Goal: Navigation & Orientation: Find specific page/section

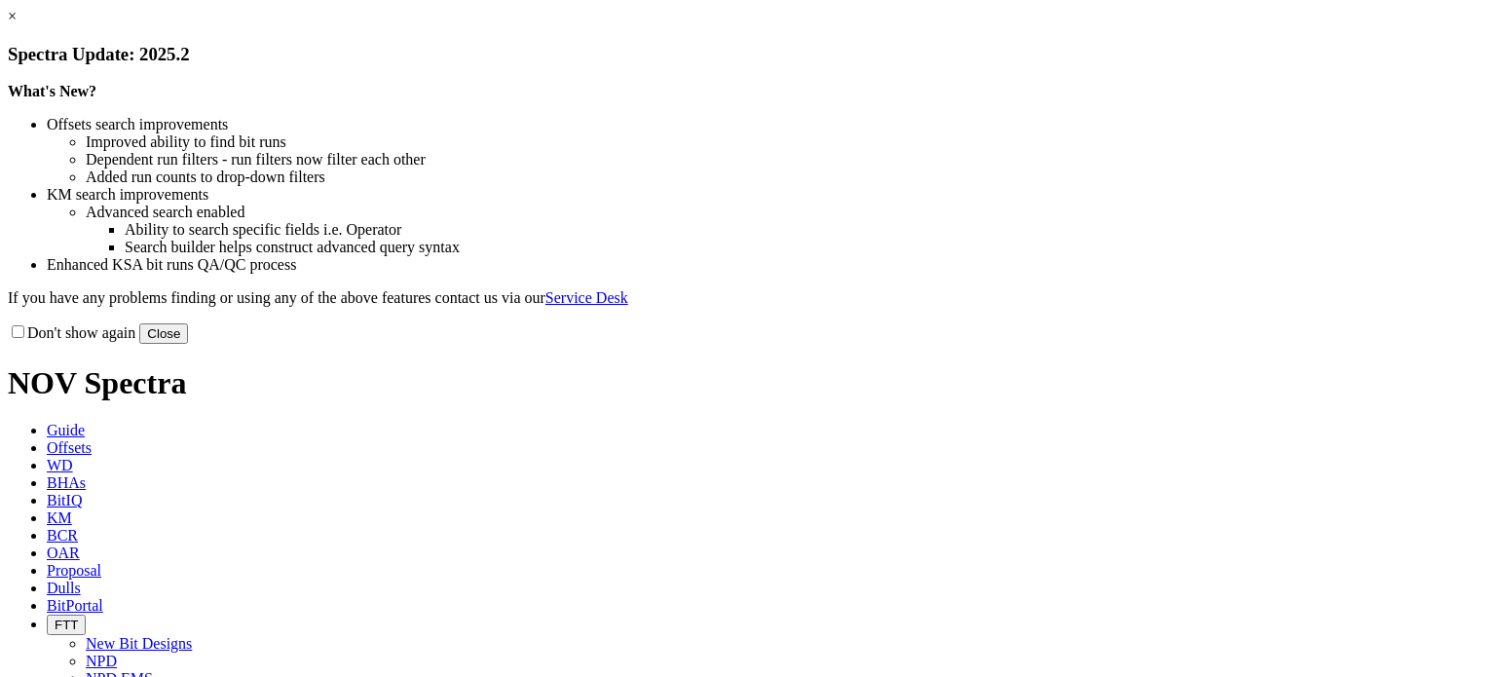
click at [188, 344] on button "Close" at bounding box center [163, 333] width 49 height 20
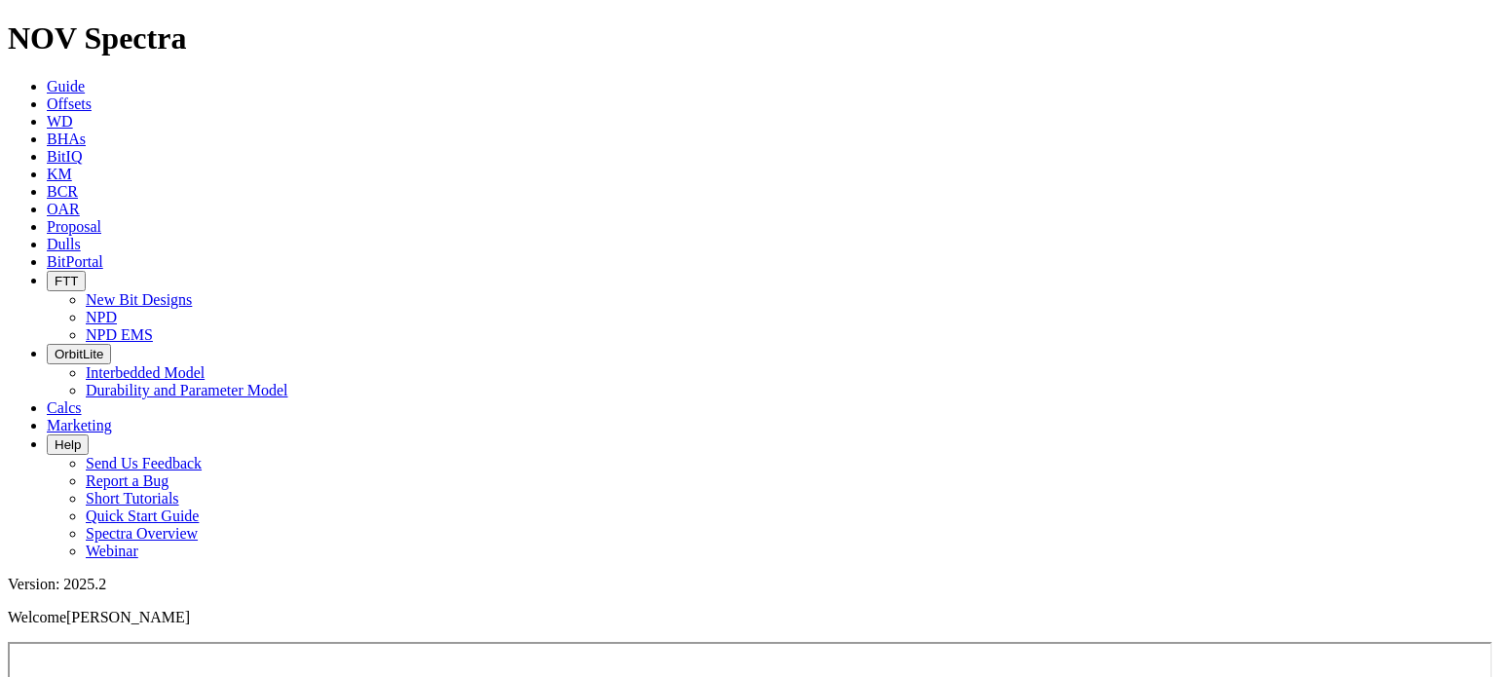
click at [78, 274] on span "FTT" at bounding box center [66, 281] width 23 height 15
click at [117, 309] on link "NPD" at bounding box center [101, 317] width 31 height 17
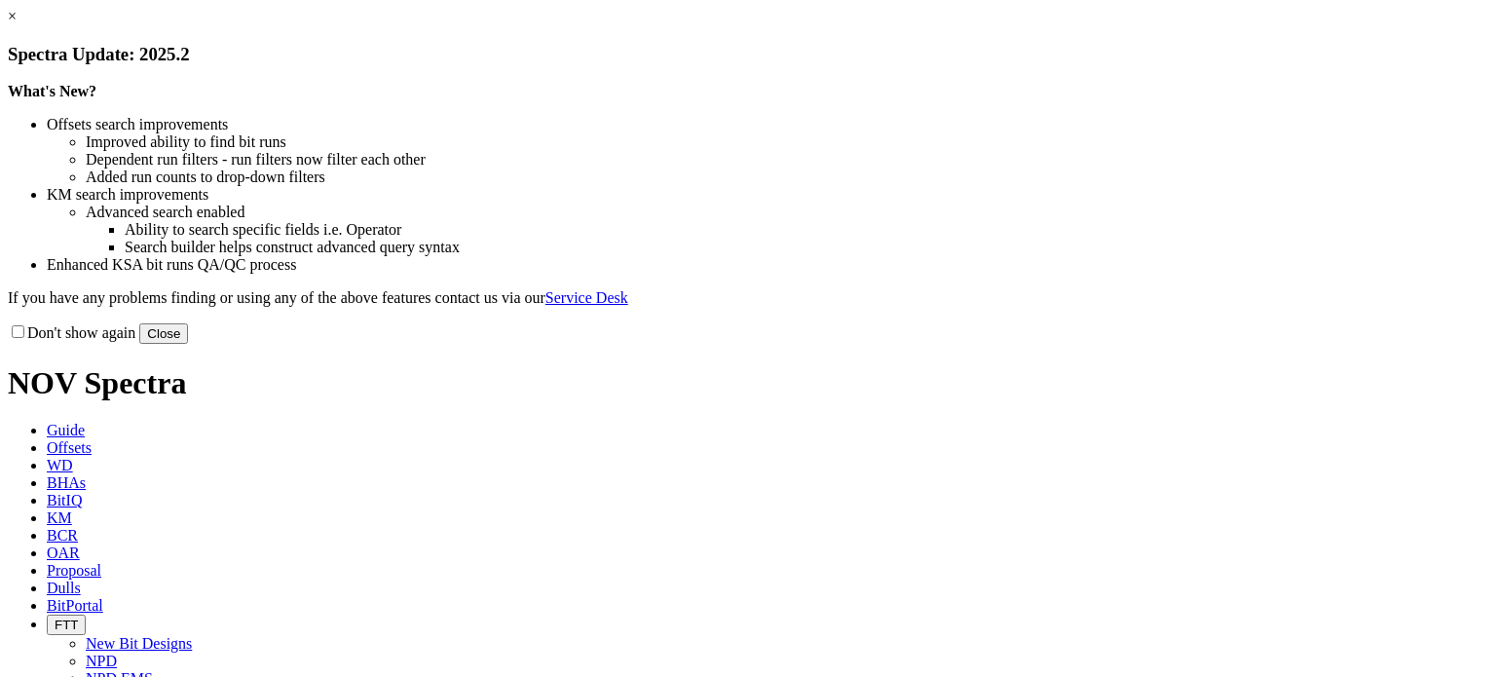
click at [188, 344] on button "Close" at bounding box center [163, 333] width 49 height 20
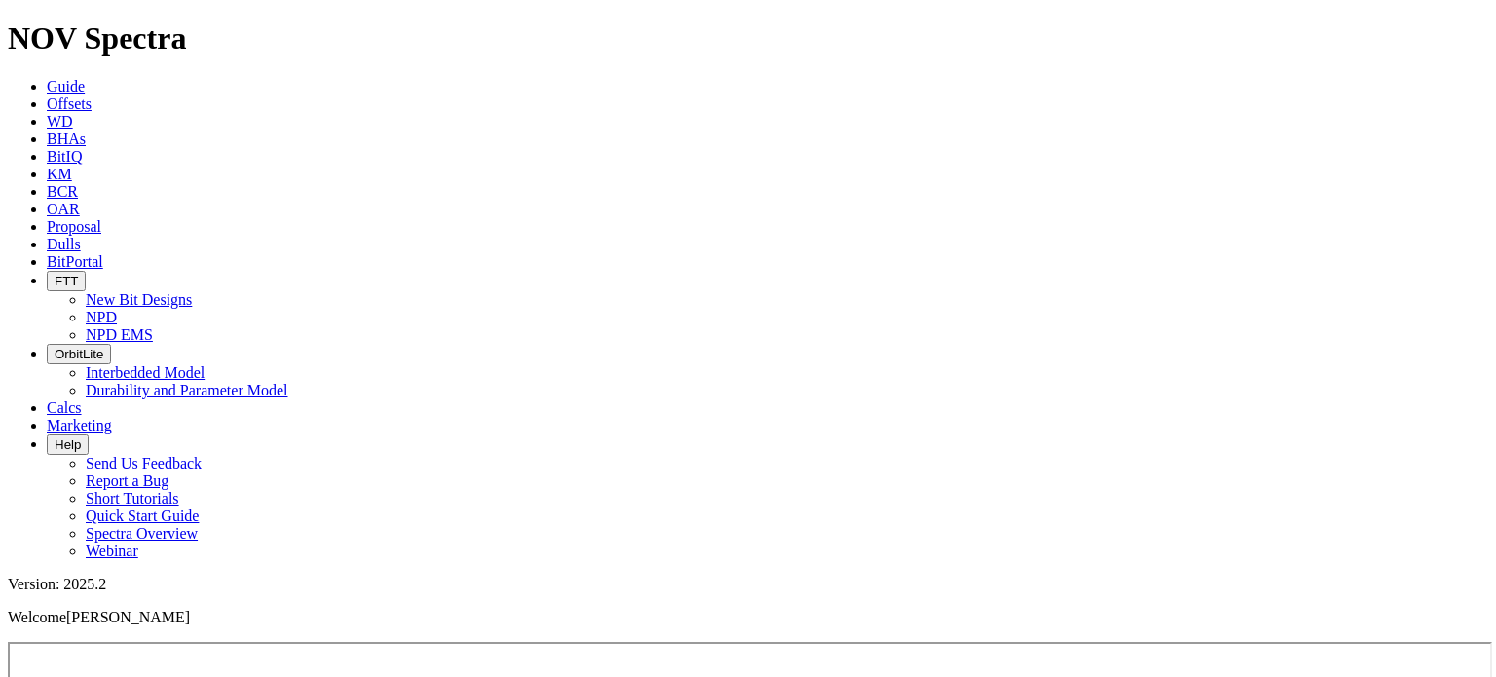
click at [55, 274] on icon "button" at bounding box center [55, 281] width 0 height 15
click at [117, 309] on link "NPD" at bounding box center [101, 317] width 31 height 17
click at [55, 274] on icon "button" at bounding box center [55, 281] width 0 height 15
click at [192, 291] on link "New Bit Designs" at bounding box center [139, 299] width 106 height 17
